Goal: Navigation & Orientation: Find specific page/section

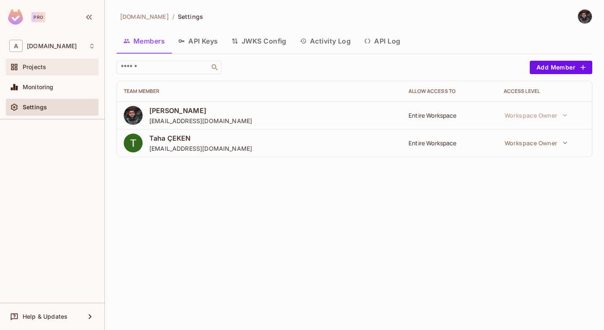
click at [42, 66] on span "Projects" at bounding box center [34, 67] width 23 height 7
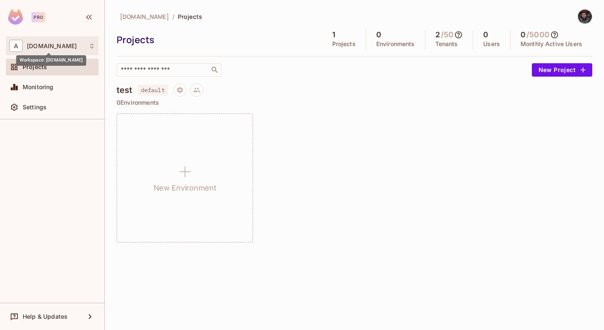
click at [64, 49] on span "[DOMAIN_NAME]" at bounding box center [52, 46] width 50 height 7
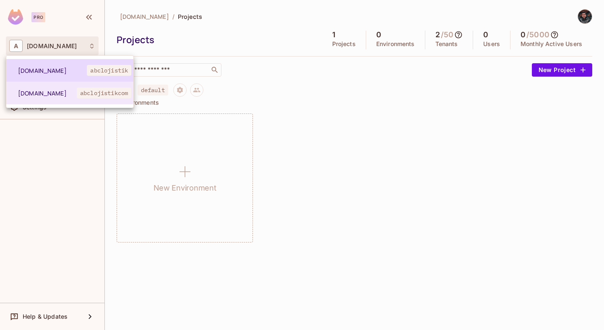
click at [79, 69] on span "[DOMAIN_NAME]" at bounding box center [52, 71] width 69 height 8
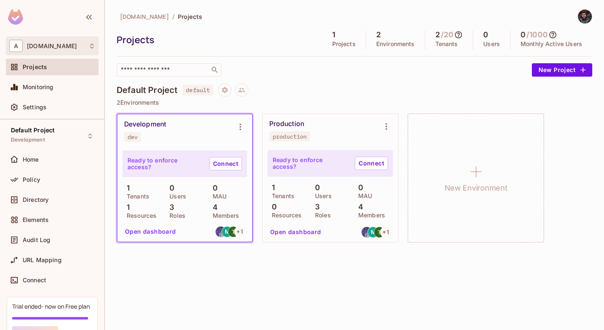
click at [72, 51] on div "A abclojistik.com" at bounding box center [52, 46] width 86 height 12
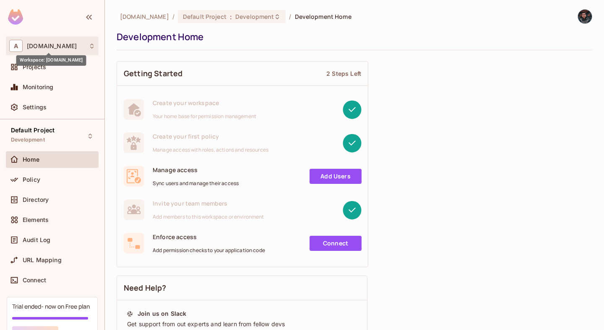
click at [48, 43] on span "[DOMAIN_NAME]" at bounding box center [52, 46] width 50 height 7
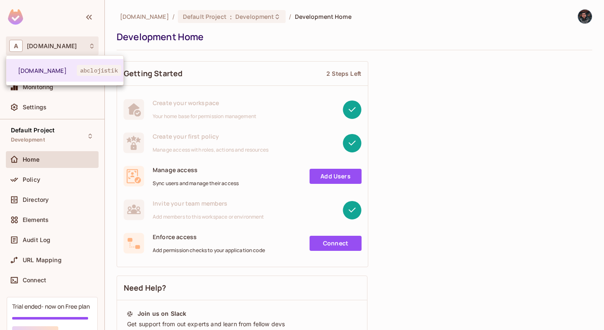
click at [64, 43] on div at bounding box center [302, 165] width 604 height 330
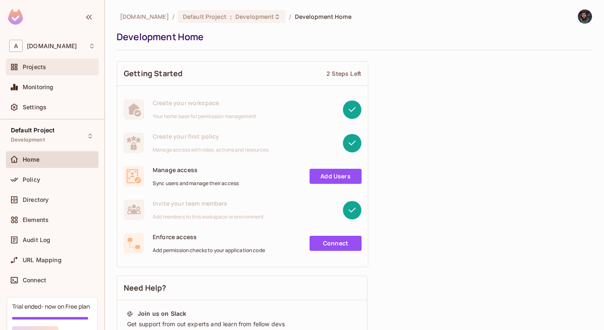
click at [47, 70] on div "Projects" at bounding box center [59, 67] width 73 height 7
